Goal: Information Seeking & Learning: Learn about a topic

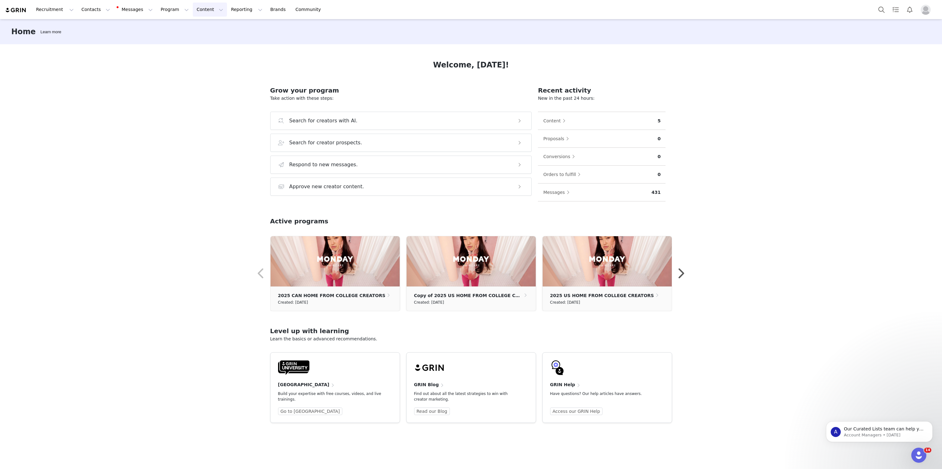
click at [193, 14] on button "Content Content" at bounding box center [210, 10] width 34 height 14
drag, startPoint x: 196, startPoint y: 23, endPoint x: 200, endPoint y: 24, distance: 4.3
click at [196, 23] on link "Creator Content" at bounding box center [205, 28] width 50 height 12
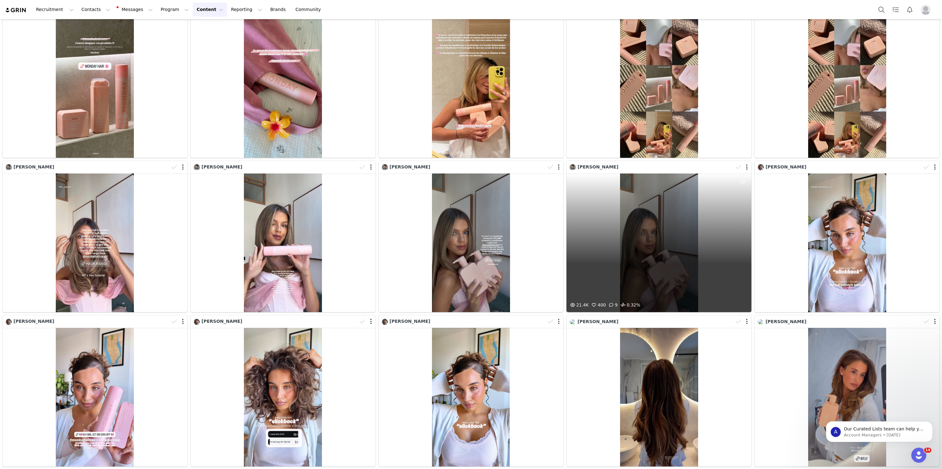
scroll to position [64, 0]
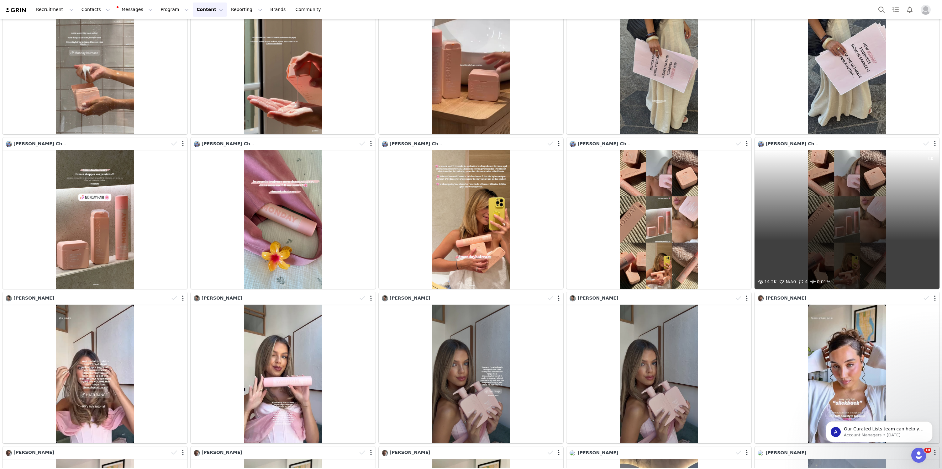
click at [815, 147] on div "[PERSON_NAME] Chav [PERSON_NAME]" at bounding box center [849, 143] width 182 height 9
click at [803, 184] on div "14.2K N/A 0 4 0.01%" at bounding box center [847, 219] width 183 height 137
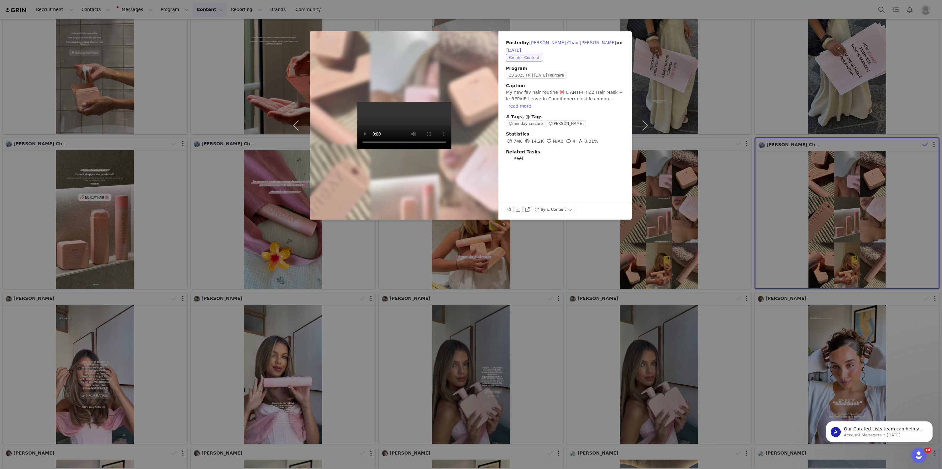
click at [466, 143] on div at bounding box center [404, 125] width 207 height 207
click at [455, 255] on div "Posted by [PERSON_NAME] Chav [PERSON_NAME] on [DATE] Creator Content Program Q3…" at bounding box center [471, 234] width 942 height 469
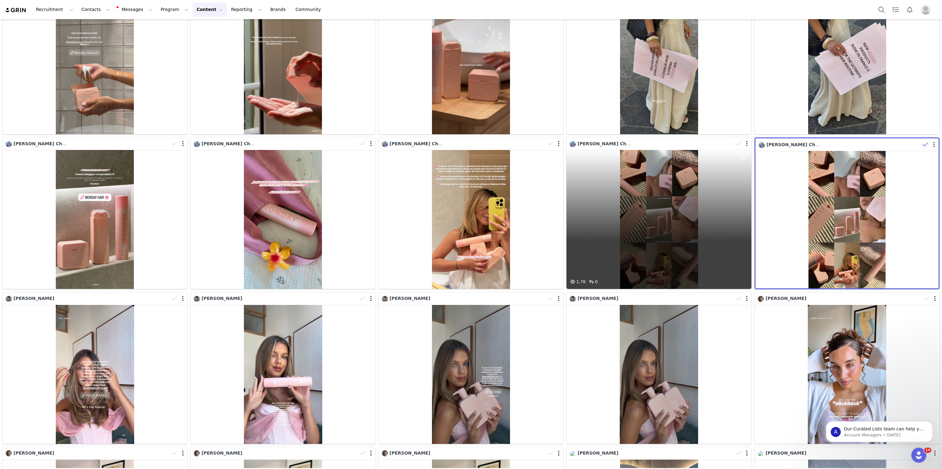
click at [636, 219] on div "1.7K 0" at bounding box center [658, 219] width 185 height 139
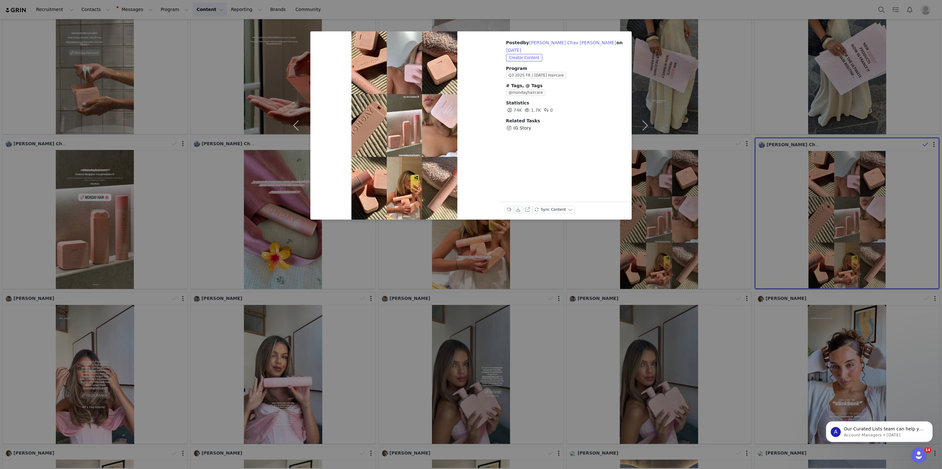
click at [499, 317] on div "Posted by [PERSON_NAME] Chav [PERSON_NAME] on [DATE] Creator Content Program Q3…" at bounding box center [471, 234] width 942 height 469
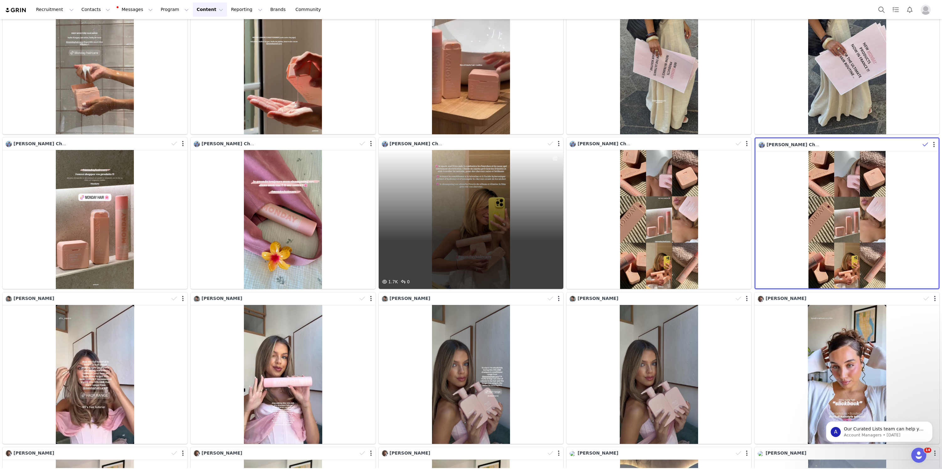
click at [484, 234] on div "1.7K 0" at bounding box center [471, 219] width 185 height 139
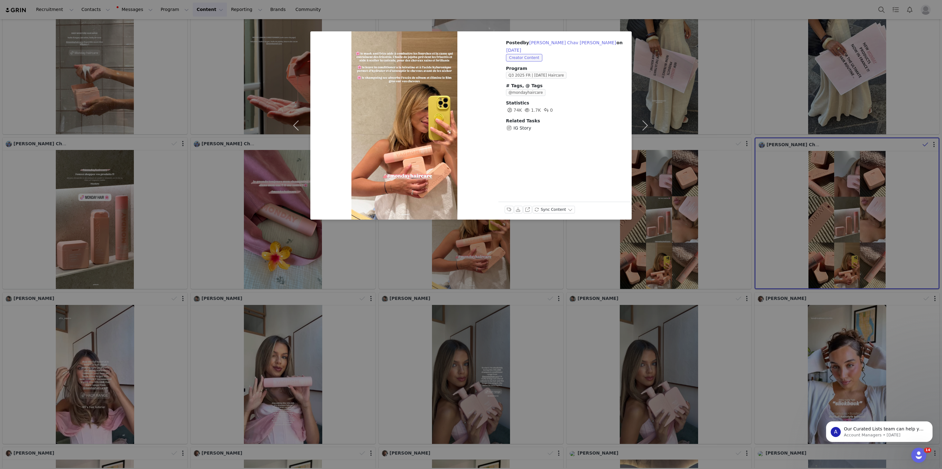
drag, startPoint x: 489, startPoint y: 304, endPoint x: 402, endPoint y: 288, distance: 88.6
click at [489, 304] on div "Posted by [PERSON_NAME] Chav [PERSON_NAME] on [DATE] Creator Content Program Q3…" at bounding box center [471, 234] width 942 height 469
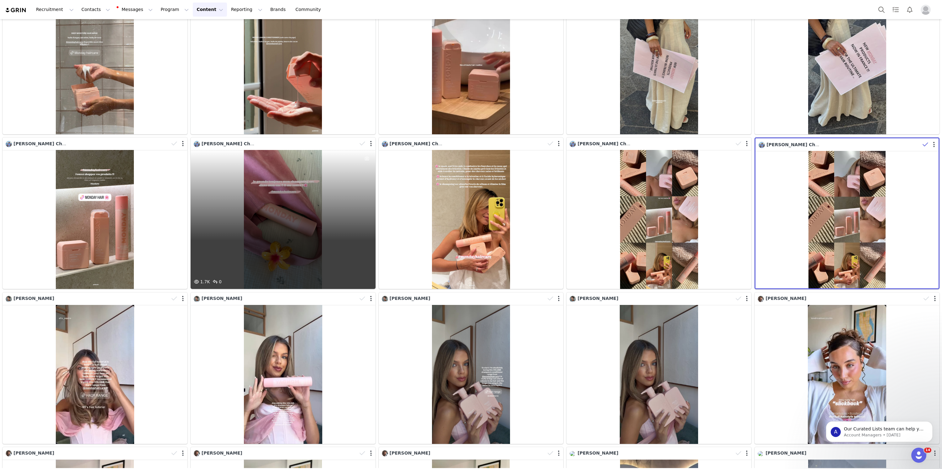
click at [313, 248] on div "1.7K 0" at bounding box center [283, 219] width 185 height 139
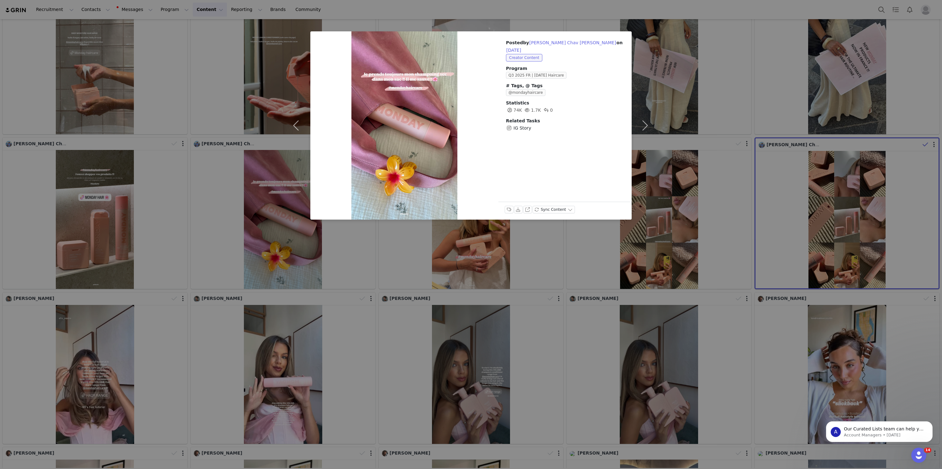
drag, startPoint x: 359, startPoint y: 291, endPoint x: 316, endPoint y: 285, distance: 43.7
click at [359, 291] on div "Posted by [PERSON_NAME] Chav [PERSON_NAME] on [DATE] Creator Content Program Q3…" at bounding box center [471, 234] width 942 height 469
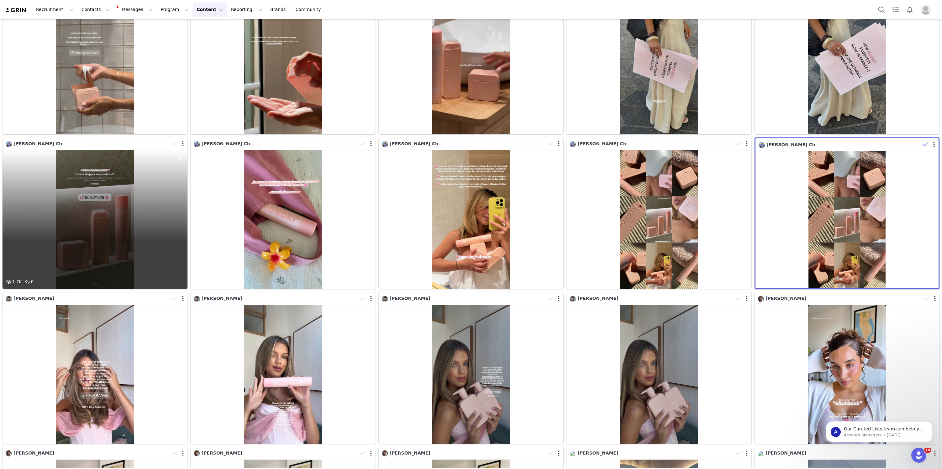
click at [108, 234] on div "1.7K 0" at bounding box center [95, 219] width 185 height 139
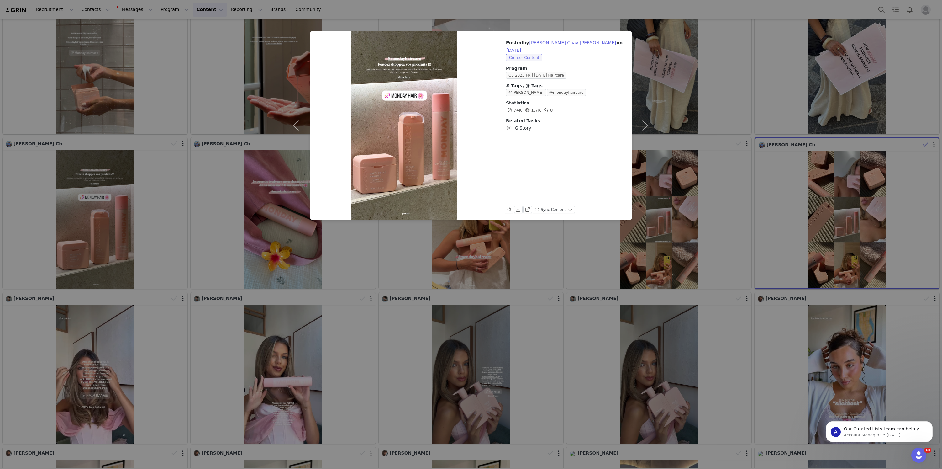
click at [239, 245] on div "Posted by [PERSON_NAME] Chav [PERSON_NAME] on [DATE] Creator Content Program Q3…" at bounding box center [471, 234] width 942 height 469
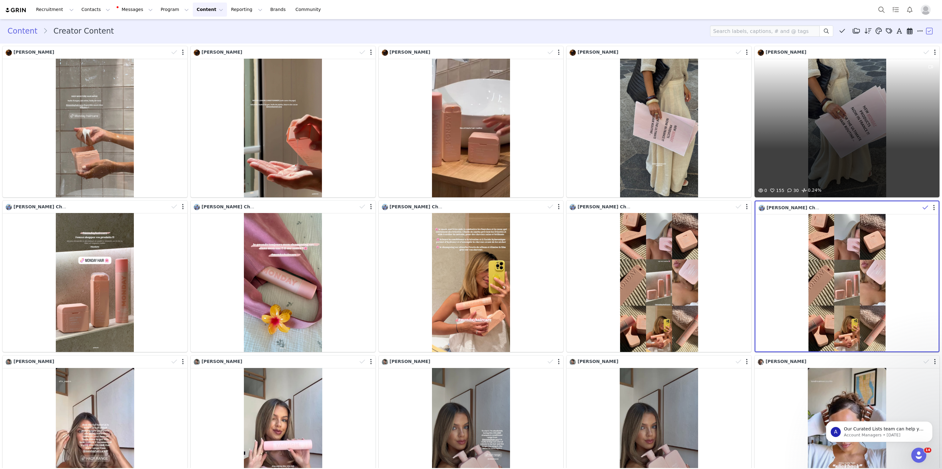
scroll to position [0, 0]
click at [814, 114] on div "0 155 30 0.24%" at bounding box center [847, 128] width 185 height 139
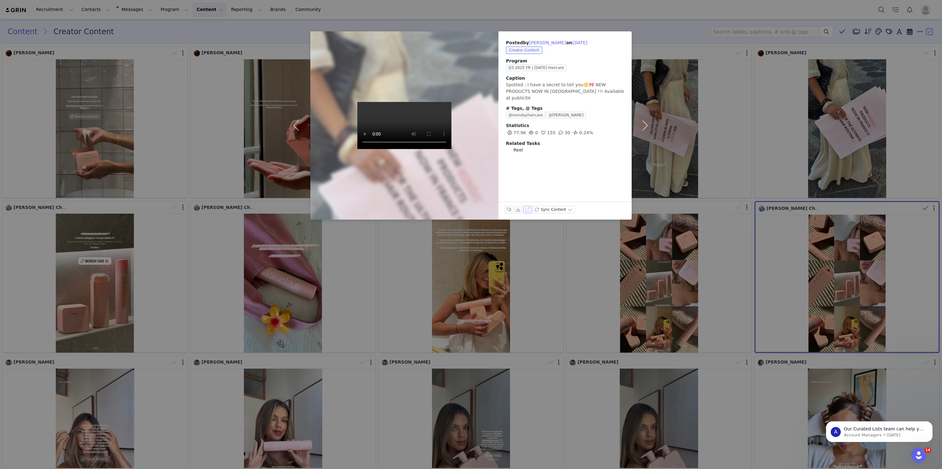
click at [526, 208] on button "View on Instagram" at bounding box center [527, 210] width 9 height 8
click at [736, 161] on div "Posted by [PERSON_NAME] on [DATE] Creator Content Program Q3 2025 FR | [DATE] H…" at bounding box center [471, 234] width 942 height 469
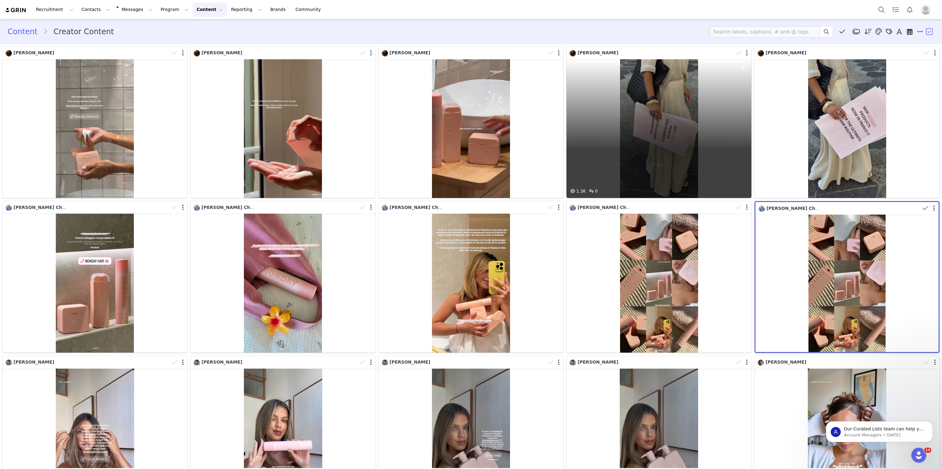
click at [699, 107] on div "1.3K 0" at bounding box center [658, 128] width 185 height 139
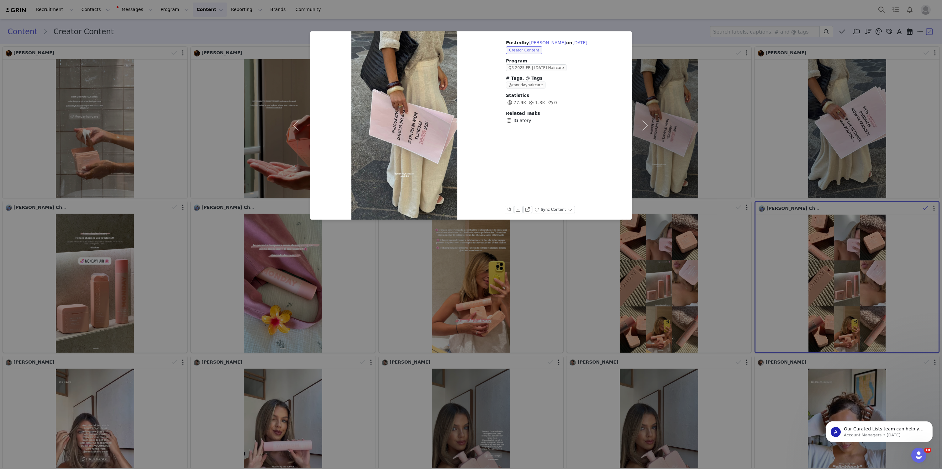
click at [701, 110] on div "Posted by [PERSON_NAME] on [DATE] Creator Content Program Q3 2025 FR | [DATE] H…" at bounding box center [471, 234] width 942 height 469
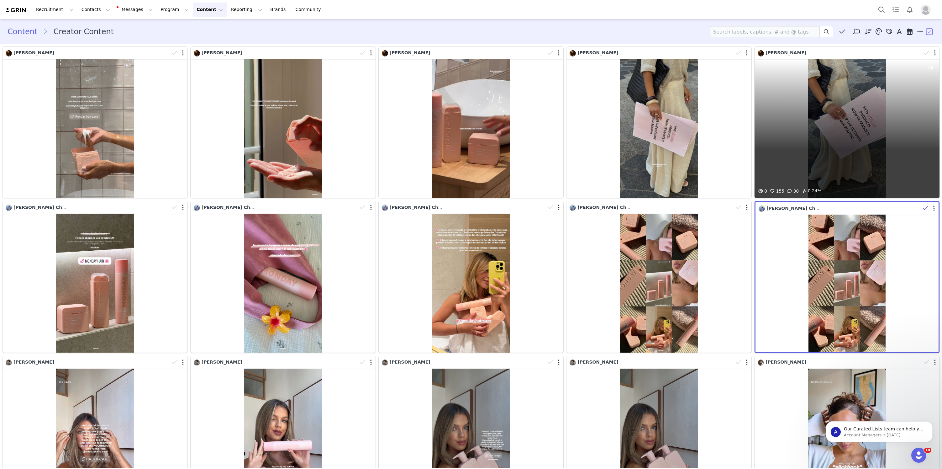
click at [786, 108] on div "0 155 30 0.24%" at bounding box center [847, 128] width 185 height 139
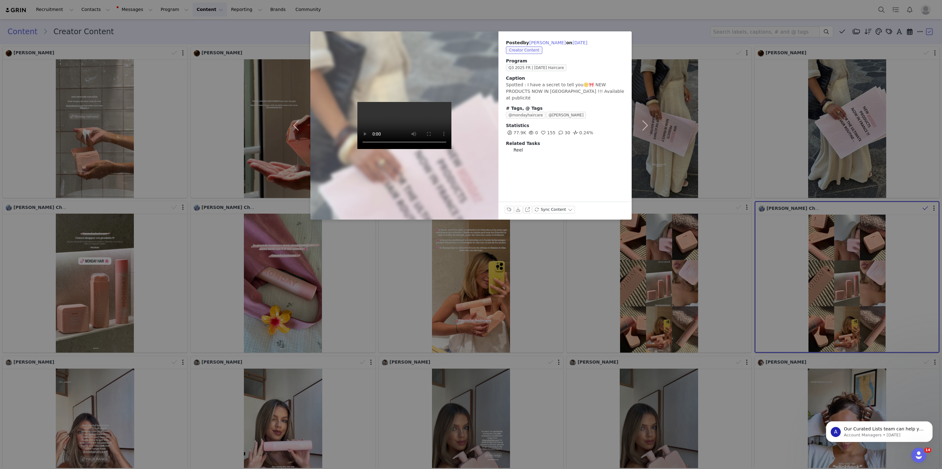
click at [711, 93] on div "Posted by [PERSON_NAME] on [DATE] Creator Content Program Q3 2025 FR | [DATE] H…" at bounding box center [471, 234] width 942 height 469
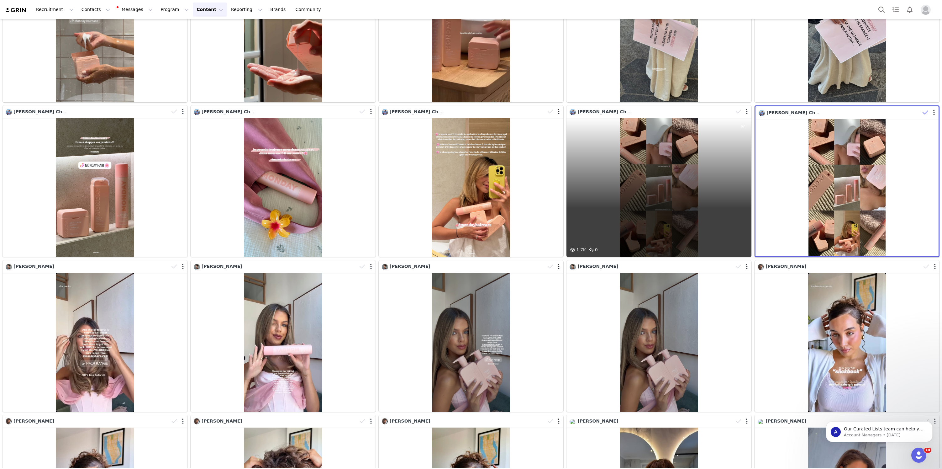
scroll to position [168, 0]
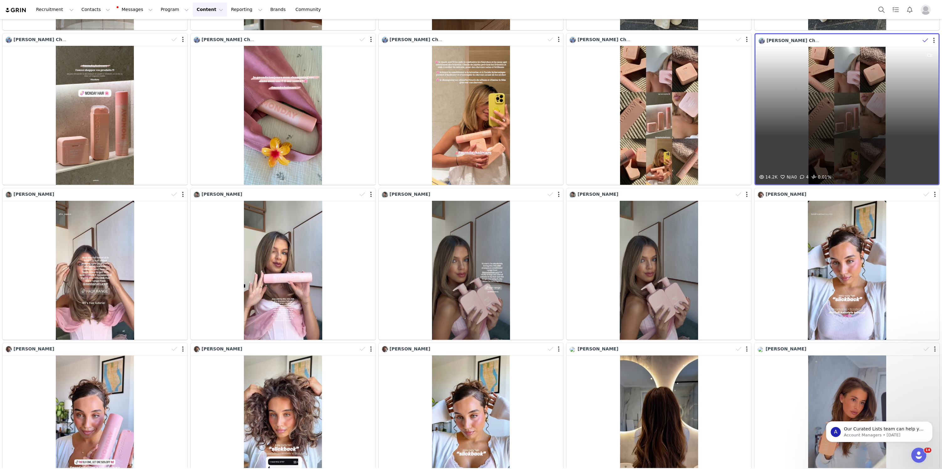
click at [874, 127] on div "14.2K N/A 0 4 0.01%" at bounding box center [847, 115] width 183 height 137
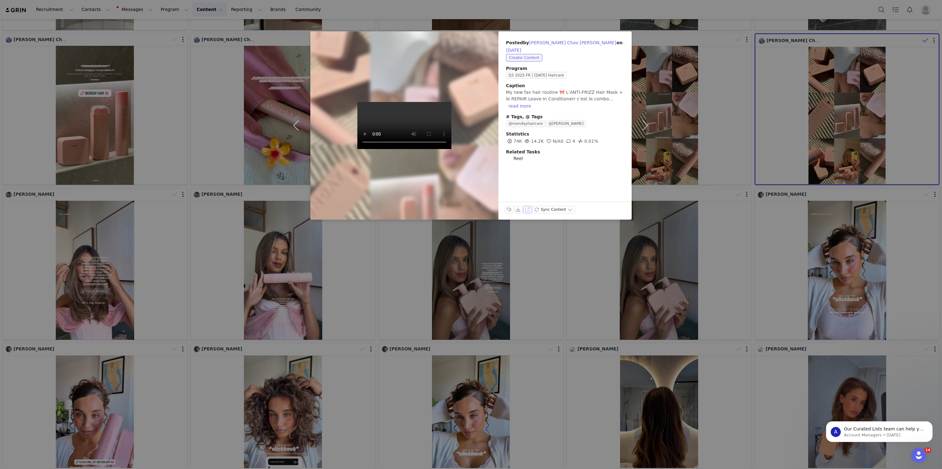
click at [523, 211] on button "View on Instagram" at bounding box center [527, 210] width 9 height 8
click at [743, 66] on div "Posted by [PERSON_NAME] Chav [PERSON_NAME] on [DATE] Creator Content Program Q3…" at bounding box center [471, 234] width 942 height 469
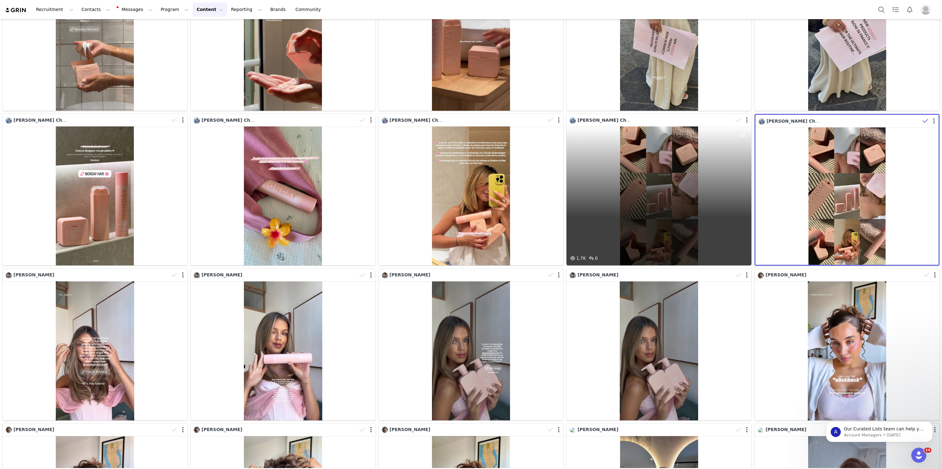
scroll to position [42, 0]
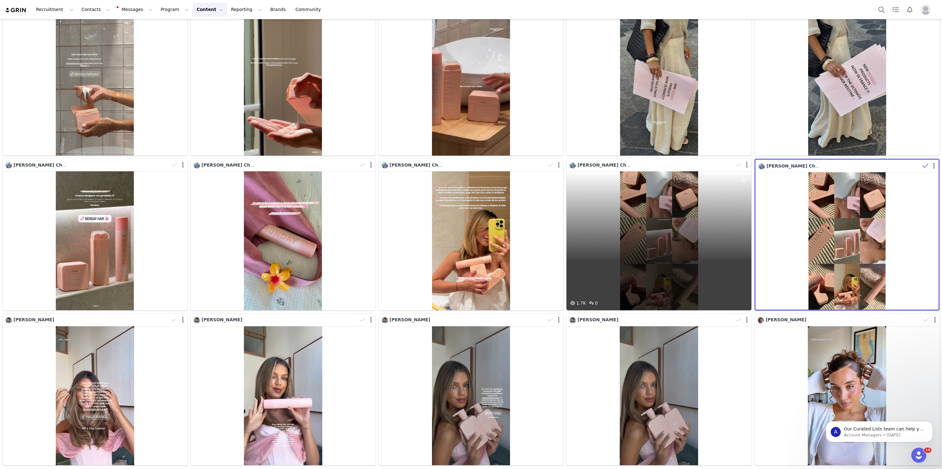
click at [669, 245] on div "1.7K 0" at bounding box center [658, 240] width 185 height 139
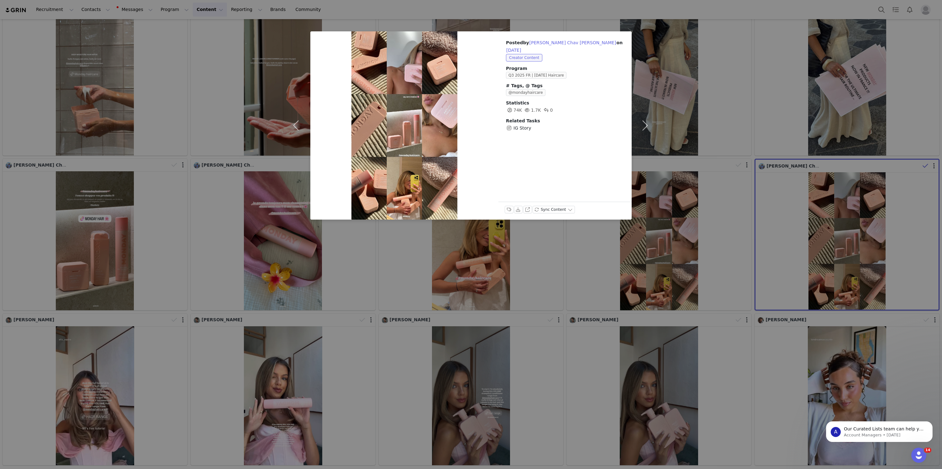
click at [718, 185] on div "Posted by [PERSON_NAME] Chav [PERSON_NAME] on [DATE] Creator Content Program Q3…" at bounding box center [471, 234] width 942 height 469
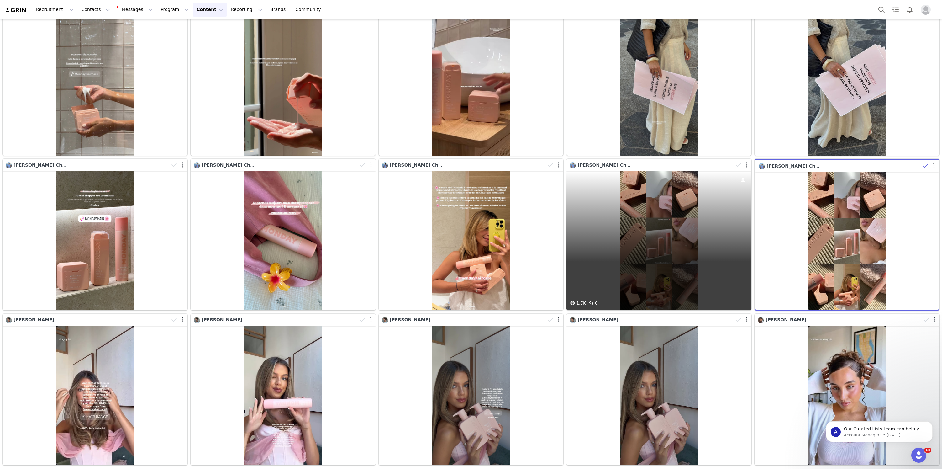
click at [561, 255] on div "[PERSON_NAME] Chav [PERSON_NAME]" at bounding box center [471, 234] width 188 height 155
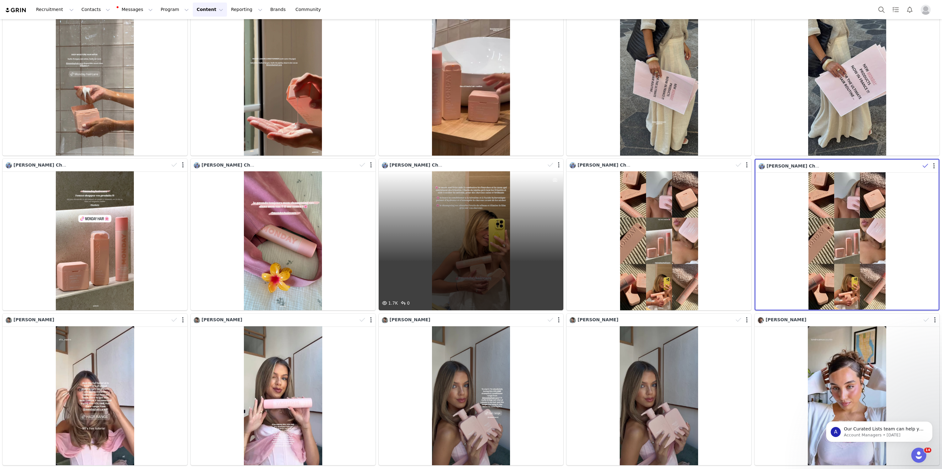
click at [519, 247] on div "1.7K 0" at bounding box center [471, 240] width 185 height 139
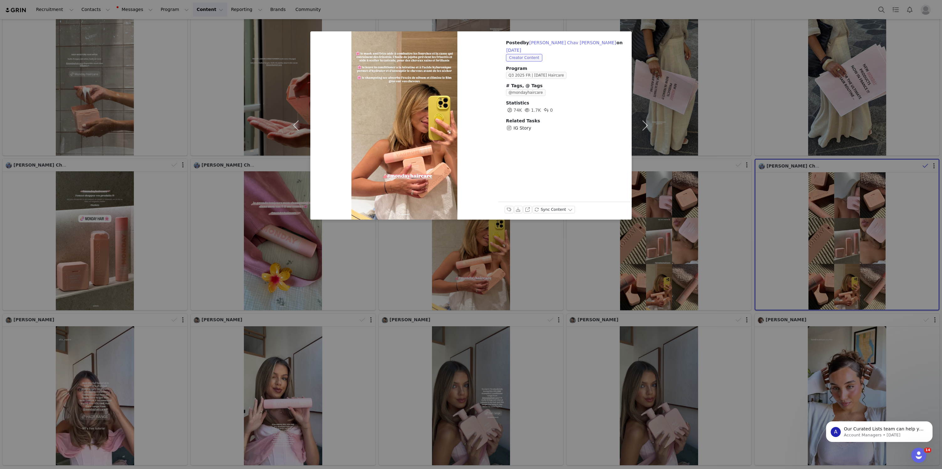
drag, startPoint x: 661, startPoint y: 195, endPoint x: 649, endPoint y: 196, distance: 11.6
click at [661, 195] on div "Posted by [PERSON_NAME] Chav [PERSON_NAME] on [DATE] Creator Content Program Q3…" at bounding box center [471, 234] width 942 height 469
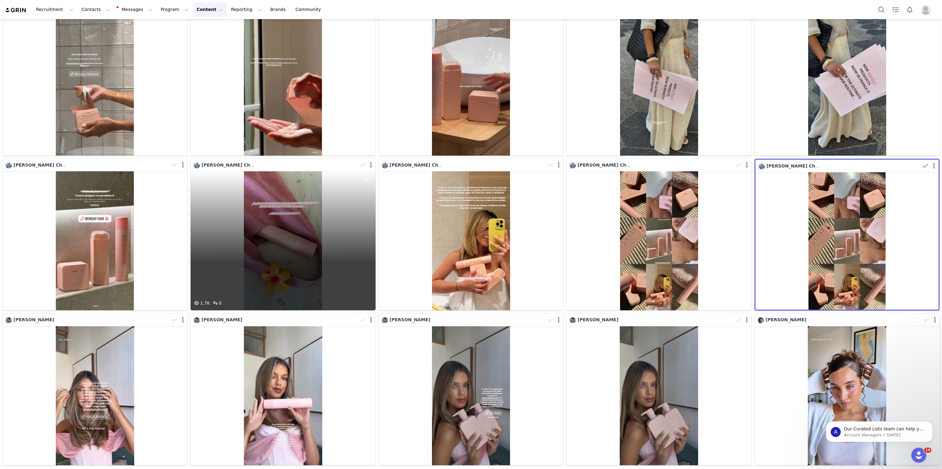
click at [328, 215] on div "1.7K 0" at bounding box center [283, 240] width 185 height 139
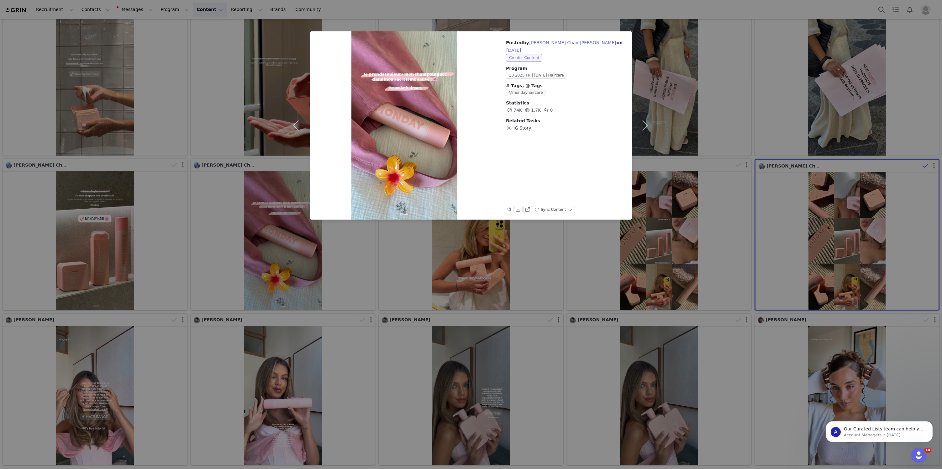
drag, startPoint x: 496, startPoint y: 276, endPoint x: 357, endPoint y: 282, distance: 138.4
click at [495, 276] on div "Posted by [PERSON_NAME] Chav [PERSON_NAME] on [DATE] Creator Content Program Q3…" at bounding box center [471, 234] width 942 height 469
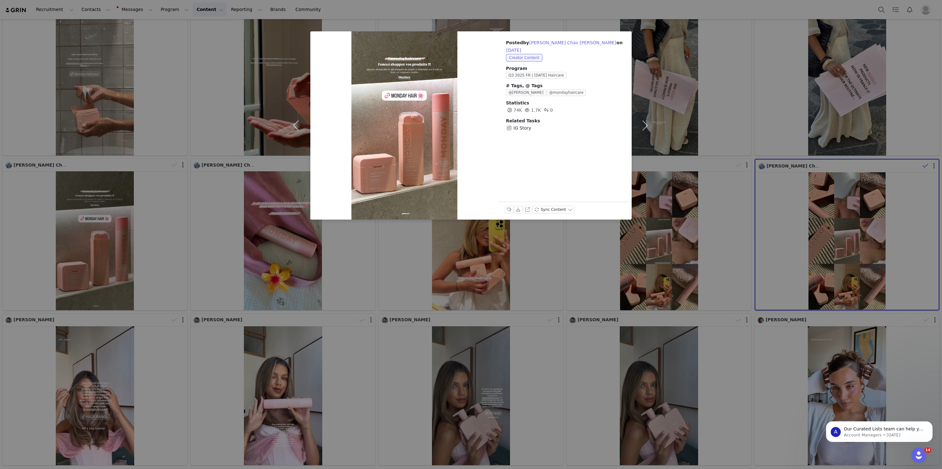
drag, startPoint x: 204, startPoint y: 174, endPoint x: 586, endPoint y: 117, distance: 385.4
click at [204, 174] on div "Posted by [PERSON_NAME] Chav [PERSON_NAME] on [DATE] Creator Content Program Q3…" at bounding box center [471, 234] width 942 height 469
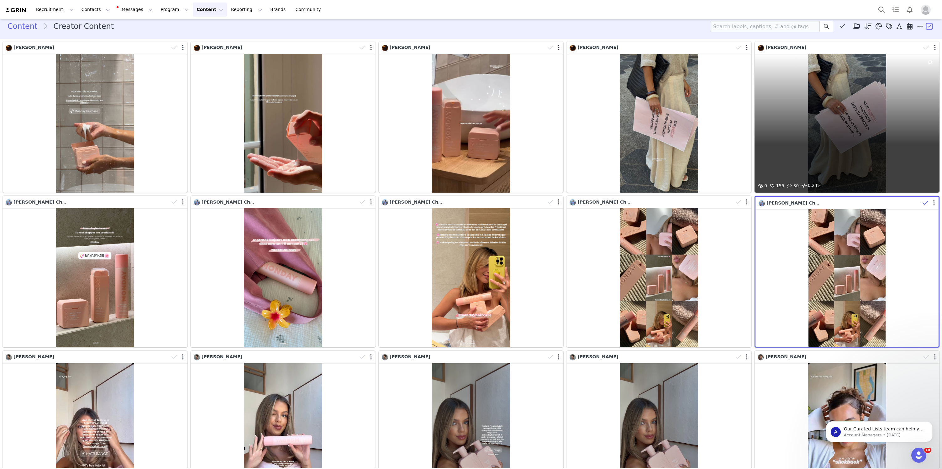
scroll to position [5, 0]
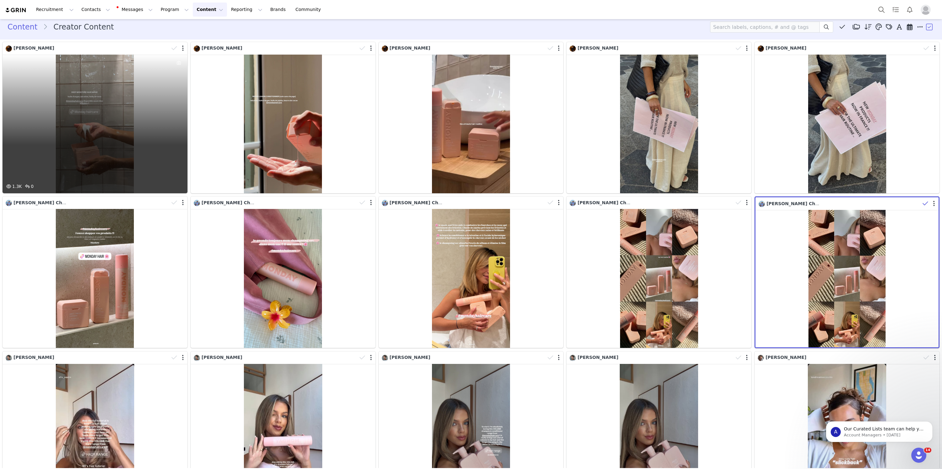
click at [120, 134] on div "1.3K 0" at bounding box center [95, 124] width 185 height 139
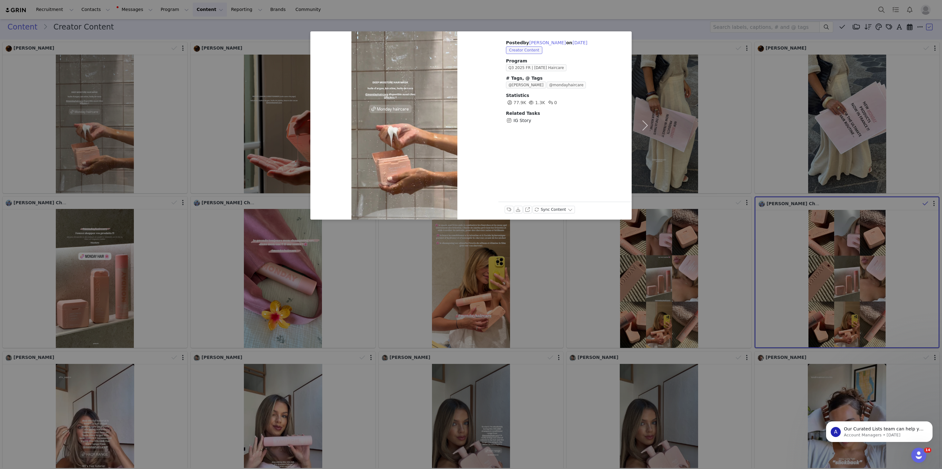
click at [187, 134] on div "Posted by [PERSON_NAME] on [DATE] Creator Content Program Q3 2025 FR | [DATE] H…" at bounding box center [471, 234] width 942 height 469
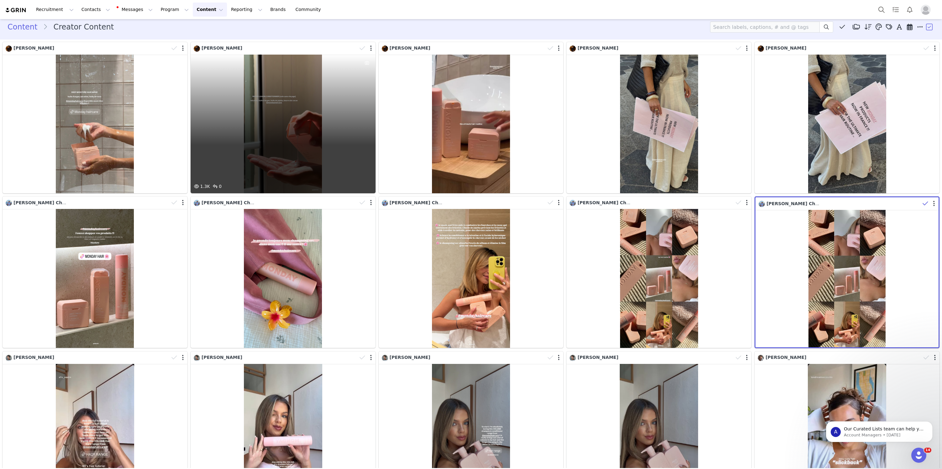
click at [242, 109] on div "1.3K 0" at bounding box center [283, 124] width 185 height 139
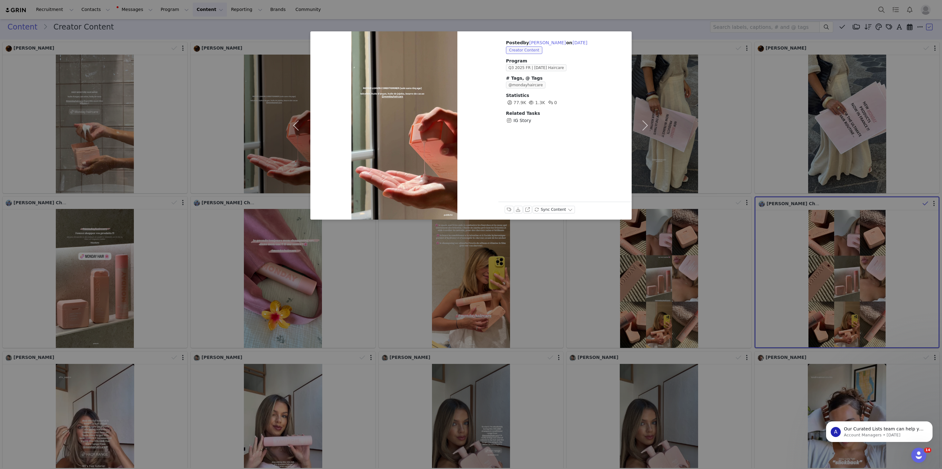
click at [190, 117] on div "Posted by [PERSON_NAME] on [DATE] Creator Content Program Q3 2025 FR | [DATE] H…" at bounding box center [471, 234] width 942 height 469
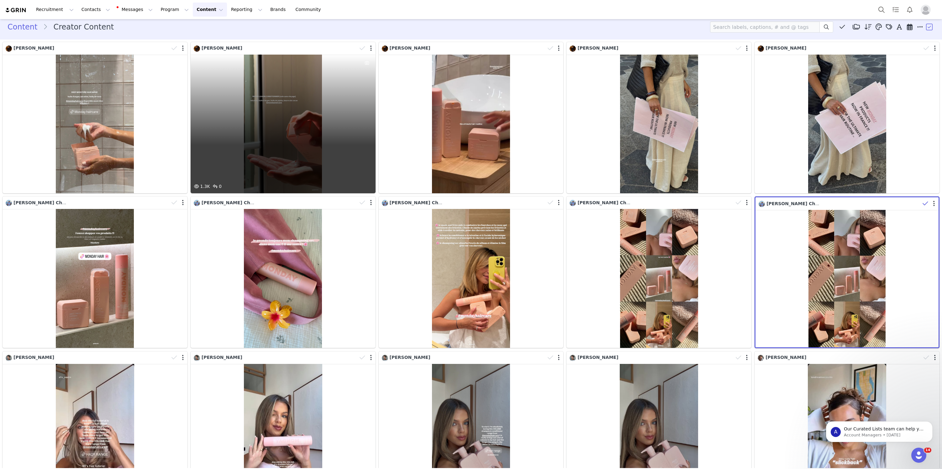
click at [326, 91] on div "1.3K 0" at bounding box center [283, 124] width 185 height 139
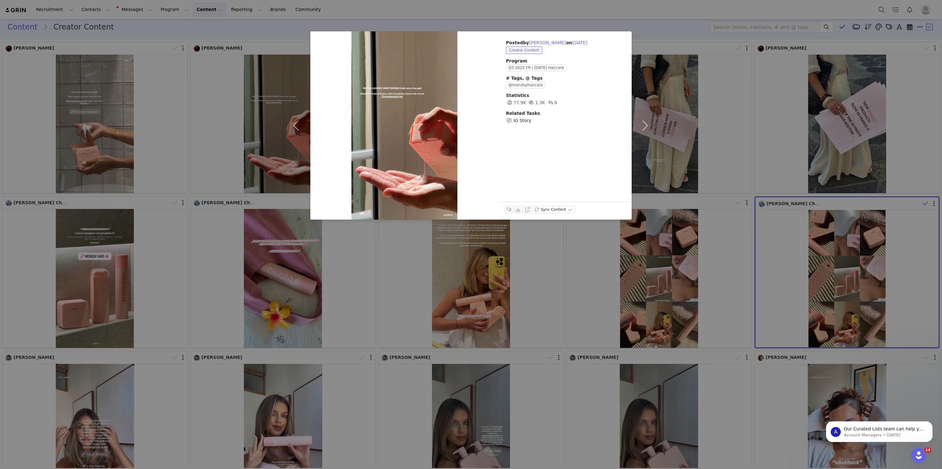
drag, startPoint x: 232, startPoint y: 110, endPoint x: 246, endPoint y: 98, distance: 18.6
click at [233, 109] on div "Posted by [PERSON_NAME] on [DATE] Creator Content Program Q3 2025 FR | [DATE] H…" at bounding box center [471, 234] width 942 height 469
